Goal: Check status: Check status

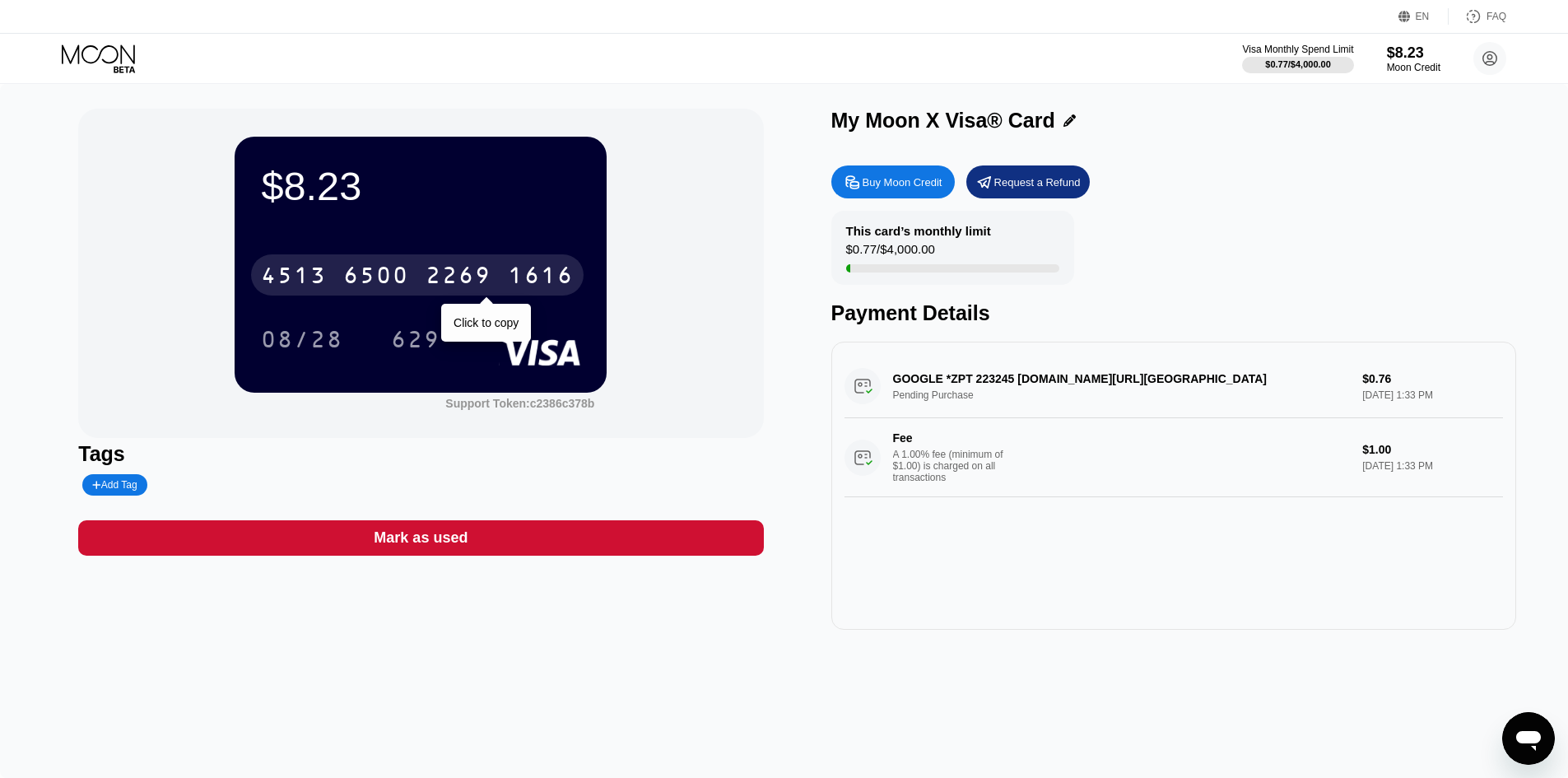
click at [375, 275] on div "6500" at bounding box center [376, 277] width 66 height 26
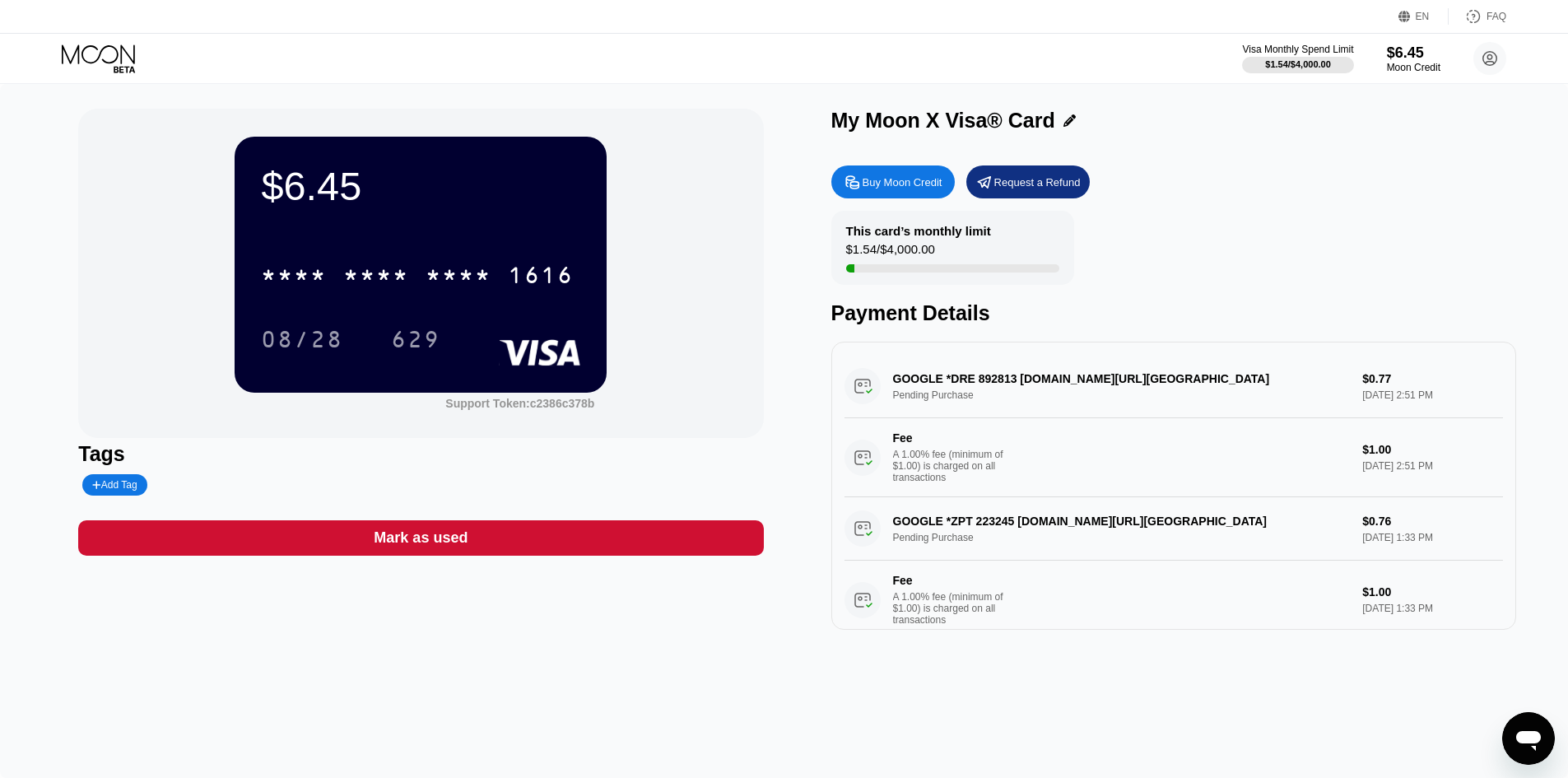
click at [330, 254] on div "* * * * * * * * * * * * 1616" at bounding box center [421, 270] width 320 height 56
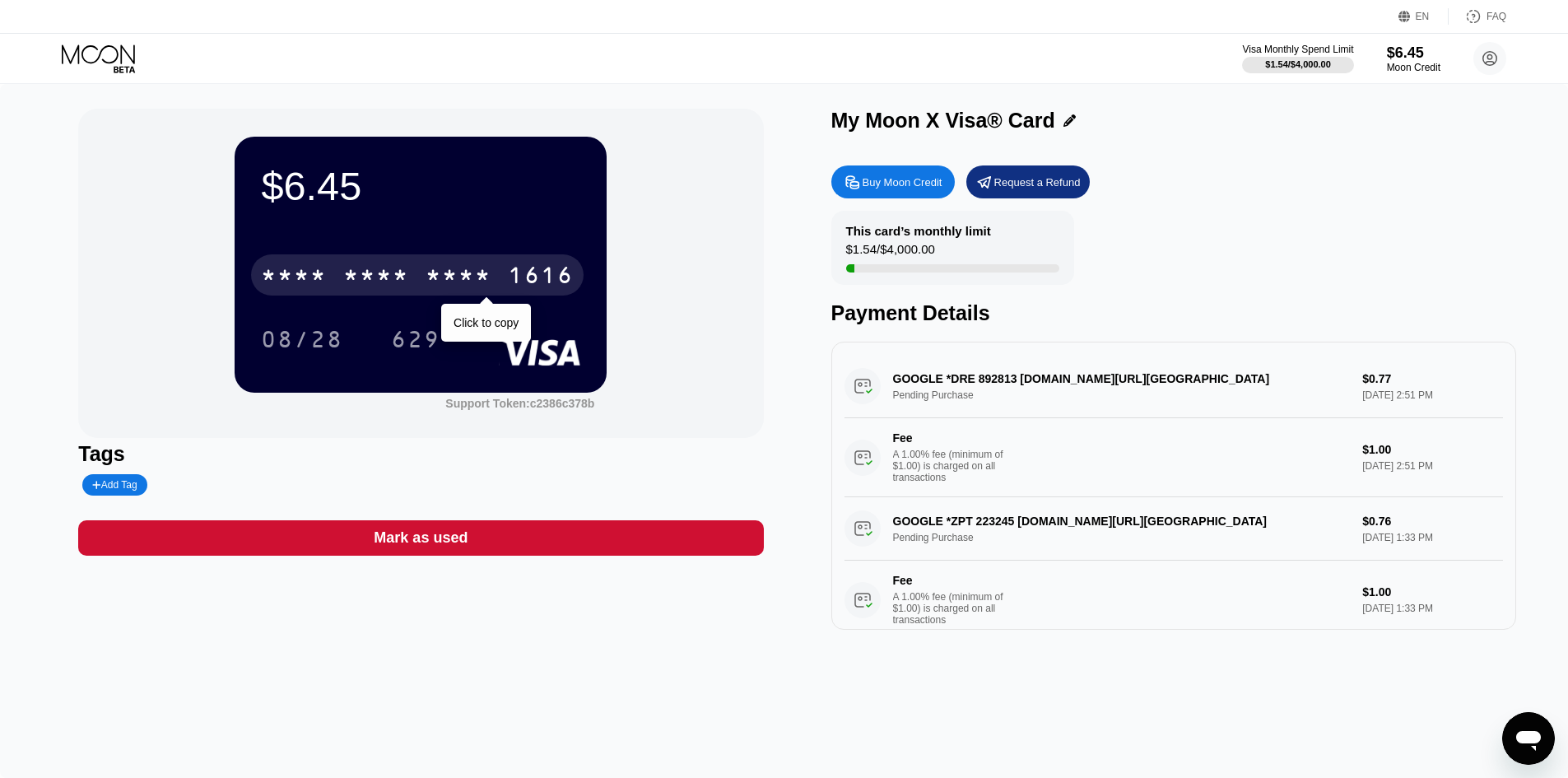
click at [398, 289] on div "* * * *" at bounding box center [376, 277] width 66 height 26
click at [520, 273] on div "1616" at bounding box center [541, 277] width 66 height 26
